Goal: Book appointment/travel/reservation

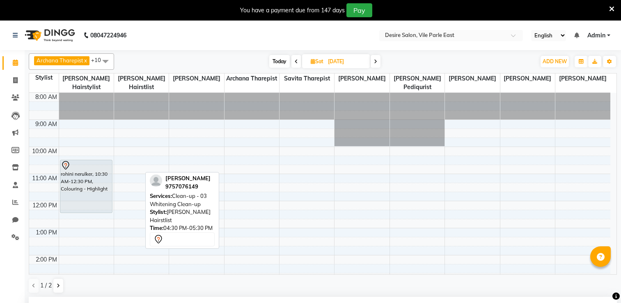
select select "75804"
select select "900"
select select "4579"
select select "4580"
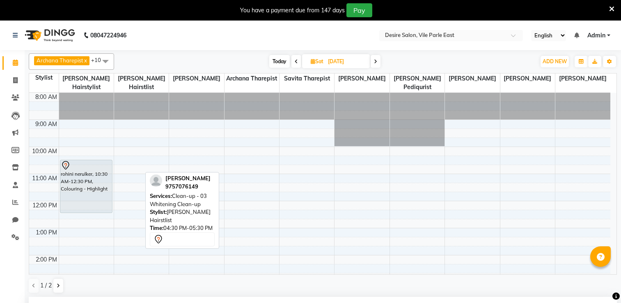
select select "4583"
select select "4582"
select select "tentative"
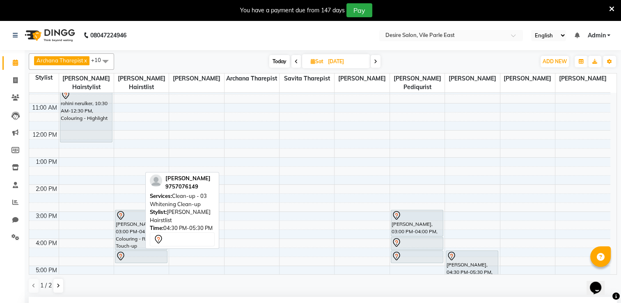
scroll to position [47, 0]
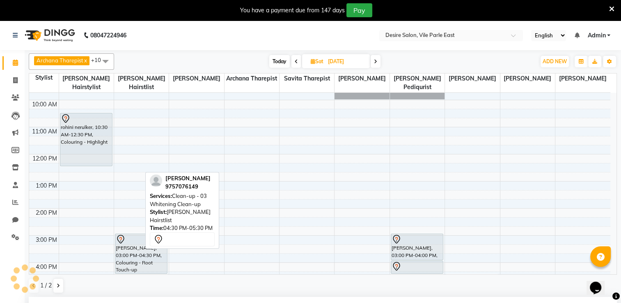
click at [278, 59] on span "Today" at bounding box center [279, 61] width 21 height 13
type input "01-10-2025"
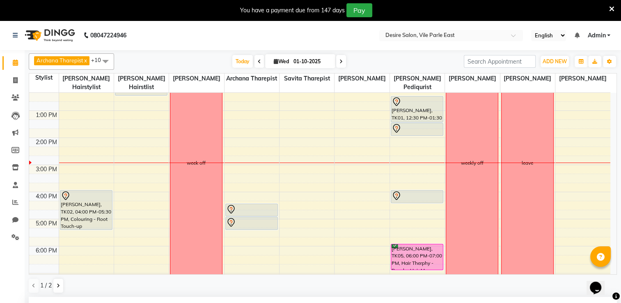
scroll to position [134, 0]
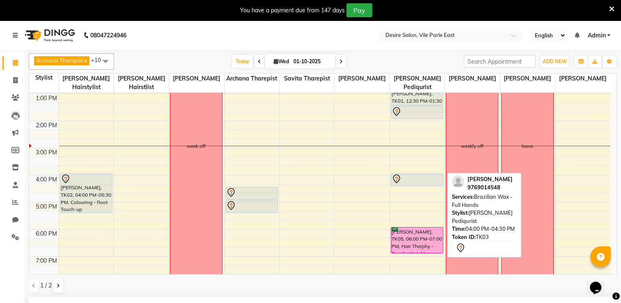
click at [423, 174] on div at bounding box center [416, 179] width 51 height 10
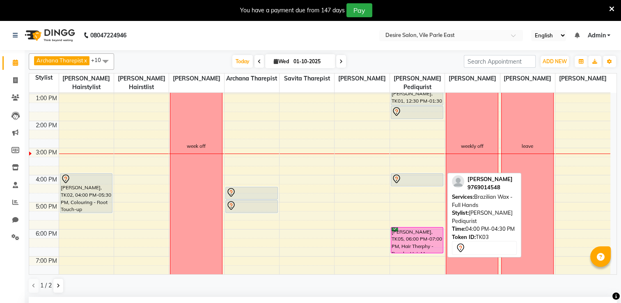
click at [423, 174] on div at bounding box center [416, 179] width 51 height 10
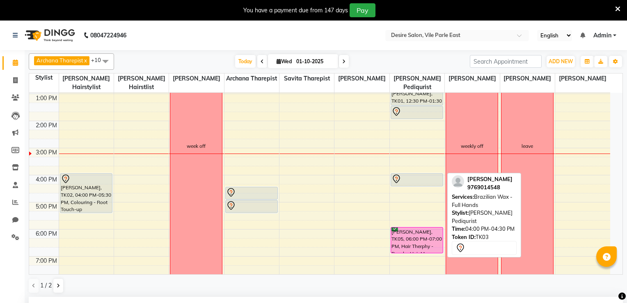
select select "7"
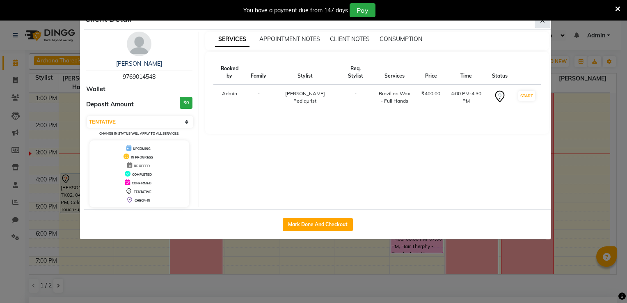
click at [541, 22] on icon "button" at bounding box center [542, 20] width 5 height 7
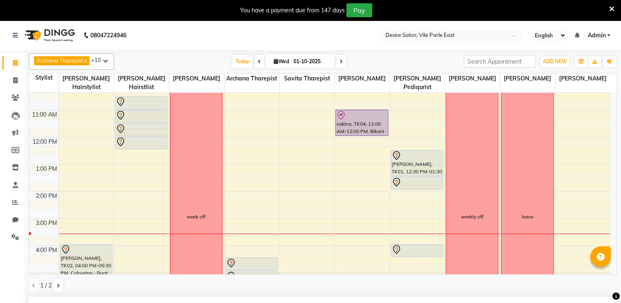
scroll to position [68, 0]
